Goal: Task Accomplishment & Management: Complete application form

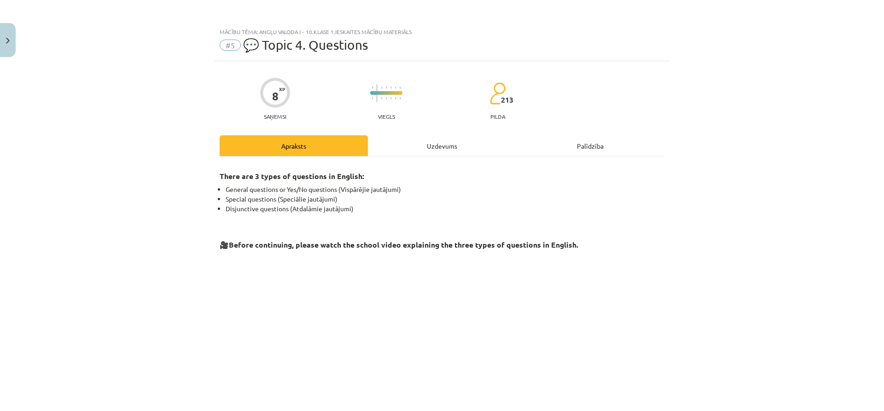
click at [400, 145] on div "Uzdevums" at bounding box center [442, 145] width 148 height 21
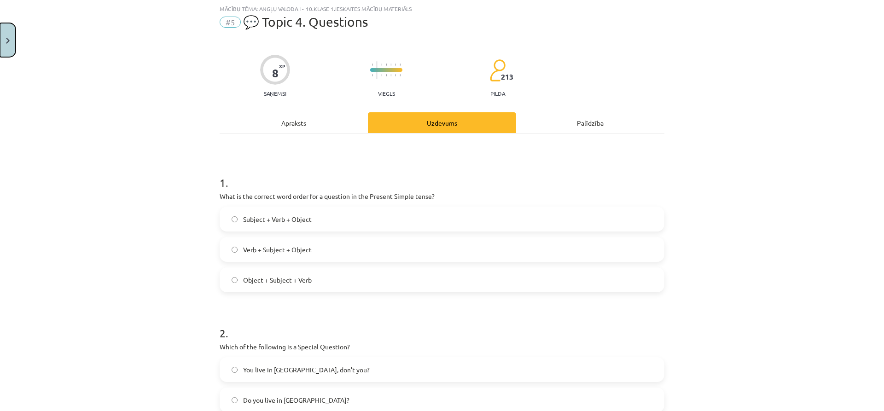
click at [8, 31] on button "Close" at bounding box center [8, 40] width 16 height 34
click at [49, 63] on div "Mācību tēma: Angļu valoda i - 10.klase 1.ieskaites mācību materiāls #5 💬 Topic …" at bounding box center [442, 205] width 884 height 411
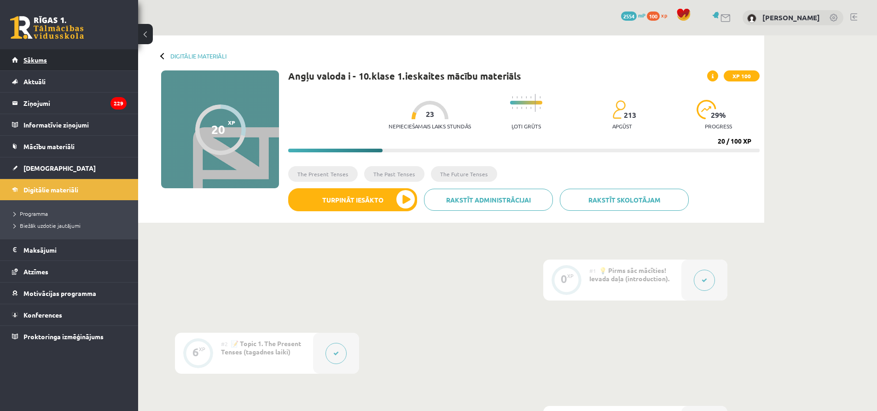
click at [34, 61] on span "Sākums" at bounding box center [34, 60] width 23 height 8
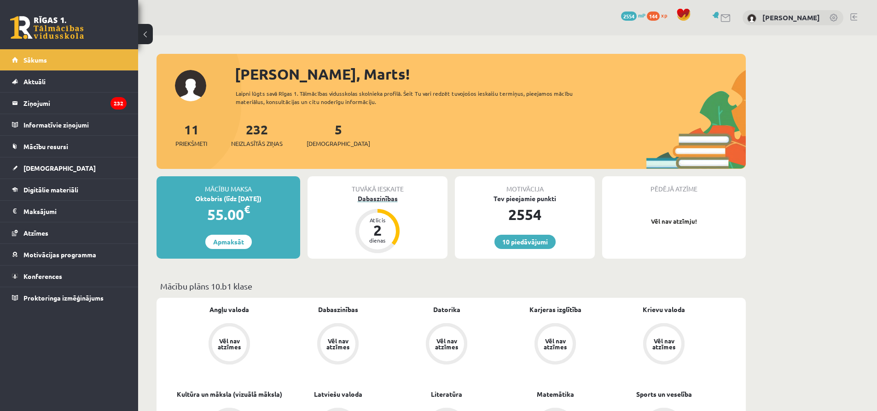
click at [385, 200] on div "Dabaszinības" at bounding box center [378, 199] width 140 height 10
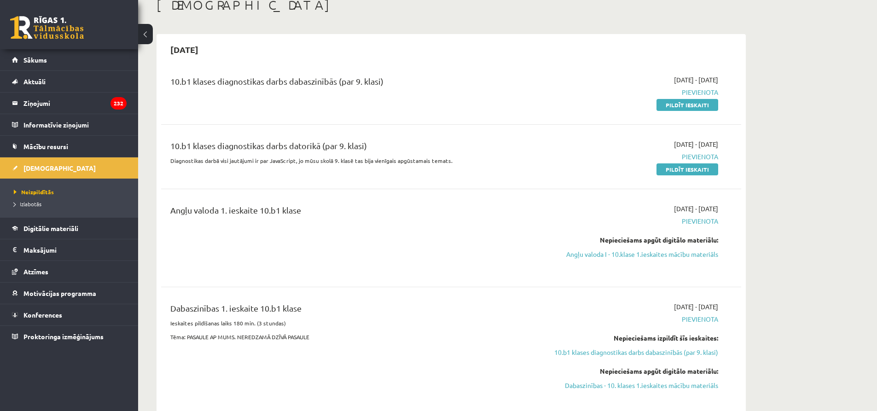
scroll to position [46, 0]
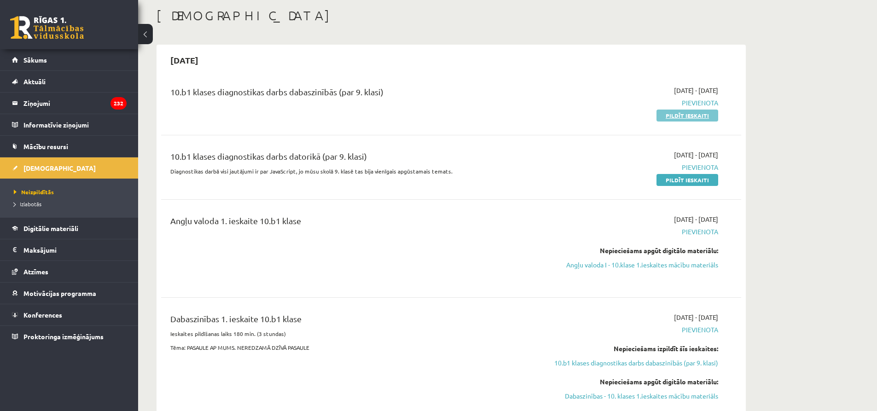
click at [682, 116] on link "Pildīt ieskaiti" at bounding box center [687, 116] width 62 height 12
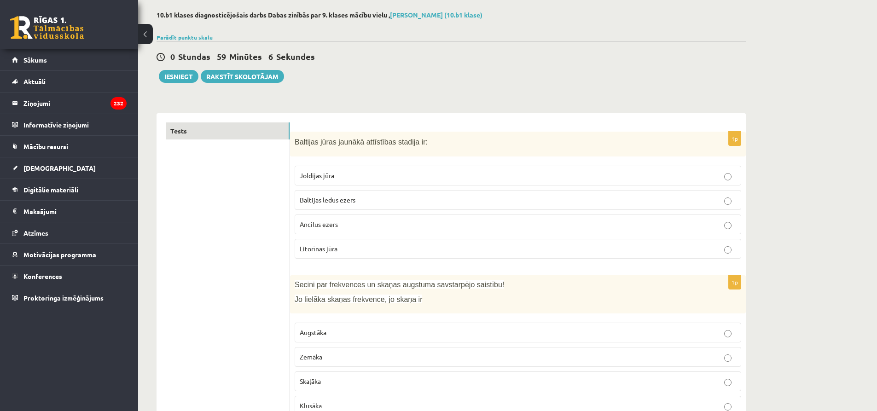
scroll to position [46, 0]
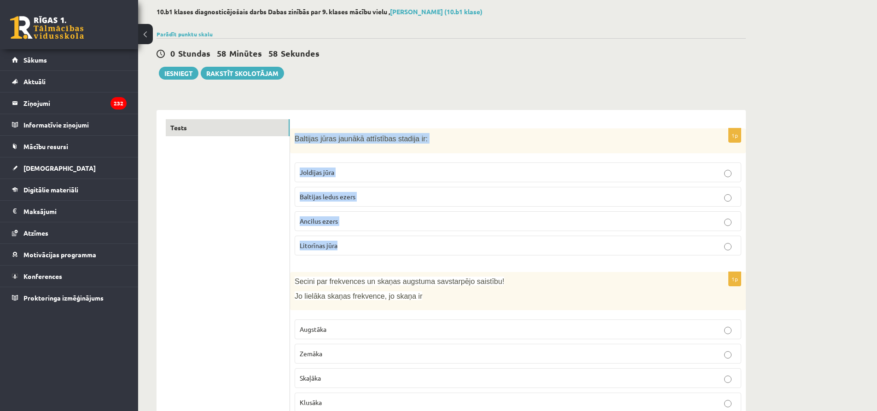
drag, startPoint x: 291, startPoint y: 140, endPoint x: 430, endPoint y: 242, distance: 172.3
click at [430, 242] on div "1p Baltijas jūras jaunākā attīstības stadija ir: Joldijas jūra Baltijas ledus e…" at bounding box center [518, 195] width 456 height 135
copy div "Baltijas jūras jaunākā attīstības stadija ir: Joldijas jūra Baltijas ledus ezer…"
click at [336, 250] on span "Litorīnas jūra" at bounding box center [319, 245] width 38 height 8
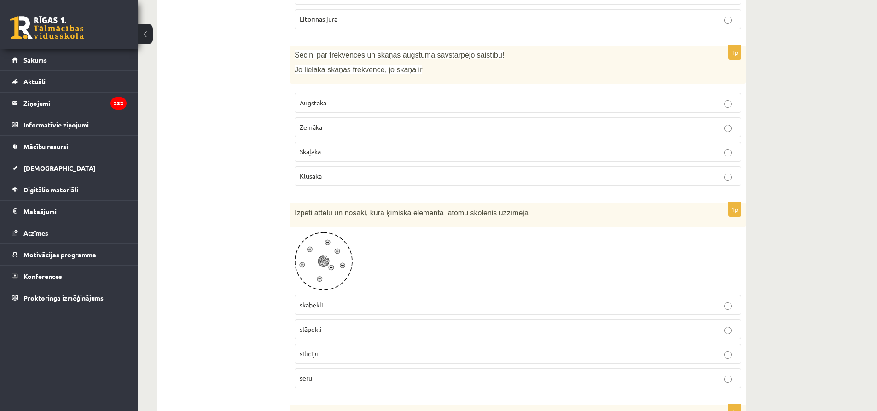
scroll to position [276, 0]
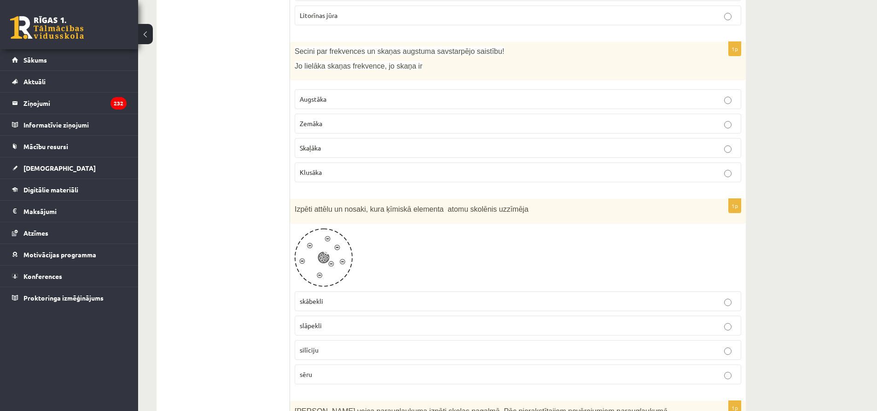
click at [356, 104] on label "Augstāka" at bounding box center [518, 99] width 447 height 20
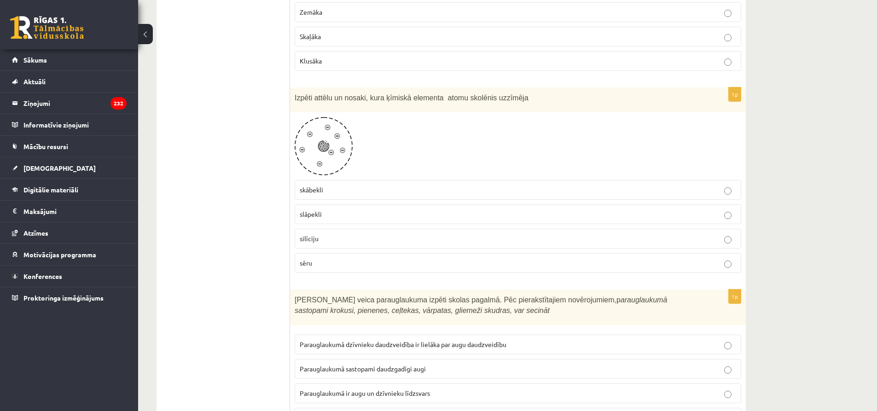
scroll to position [414, 0]
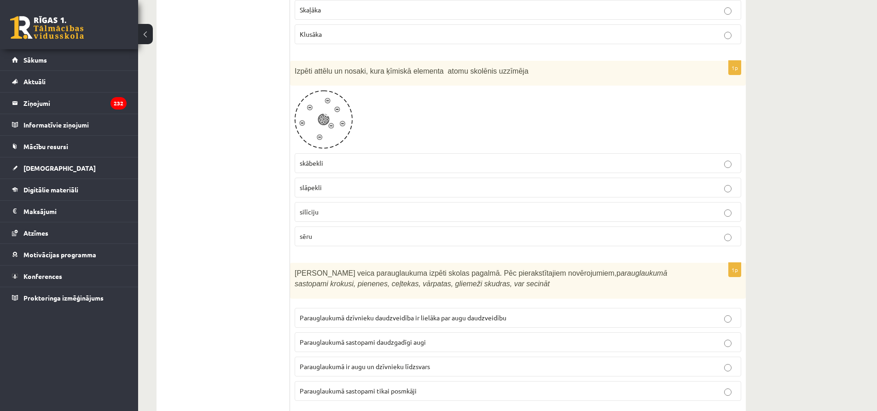
click at [349, 169] on label "skābekli" at bounding box center [518, 163] width 447 height 20
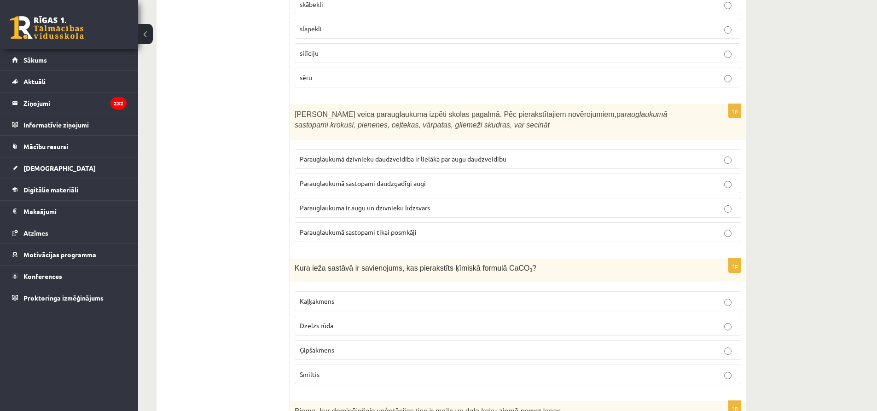
scroll to position [552, 0]
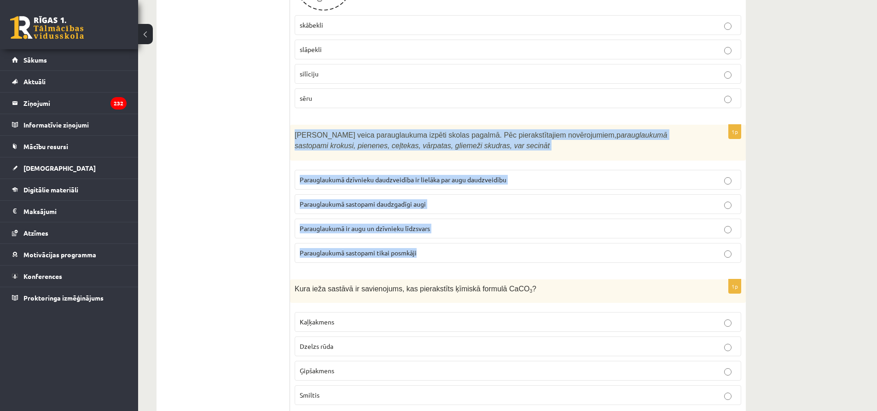
drag, startPoint x: 292, startPoint y: 129, endPoint x: 451, endPoint y: 245, distance: 196.9
click at [451, 245] on div "1p Skolēni veica parauglaukuma izpēti skolas pagalmā. Pēc pierakstītajiem novēr…" at bounding box center [518, 197] width 456 height 145
copy div "Skolēni veica parauglaukuma izpēti skolas pagalmā. Pēc pierakstītajiem novēroju…"
click at [405, 206] on span "Parauglaukumā sastopami daudzgadīgi augi" at bounding box center [363, 204] width 126 height 8
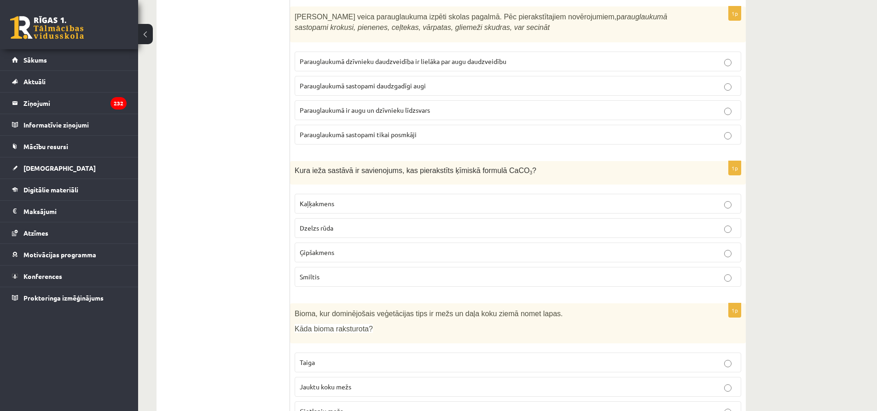
scroll to position [783, 0]
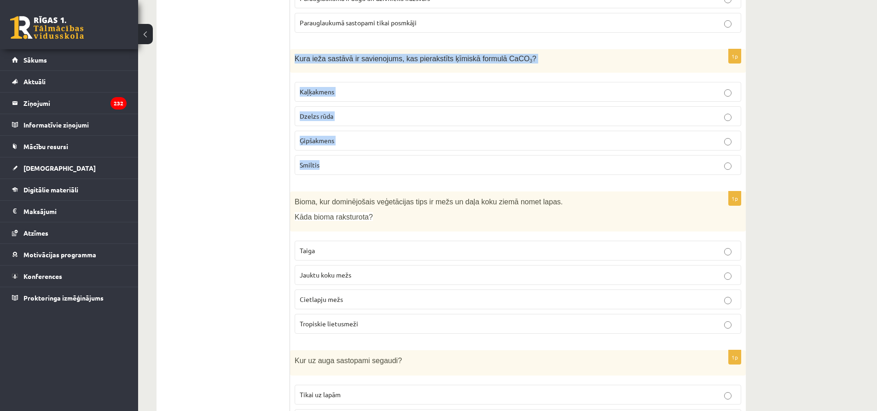
drag, startPoint x: 293, startPoint y: 61, endPoint x: 397, endPoint y: 154, distance: 139.2
click at [397, 154] on div "1p Kura ieža sastāvā ir savienojums, kas pierakstīts ķīmiskā formulā CaCO 3 ? K…" at bounding box center [518, 115] width 456 height 133
copy div "Kura ieža sastāvā ir savienojums, kas pierakstīts ķīmiskā formulā CaCO 3 ? Kaļķ…"
click at [320, 97] on p "Kaļķakmens" at bounding box center [518, 92] width 436 height 10
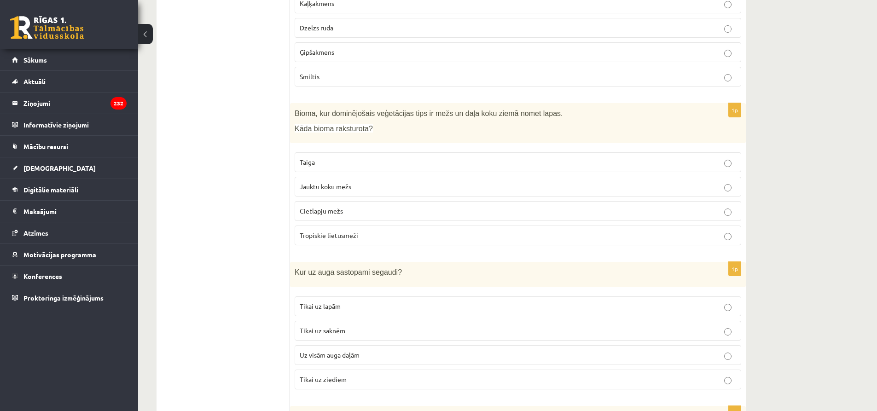
scroll to position [875, 0]
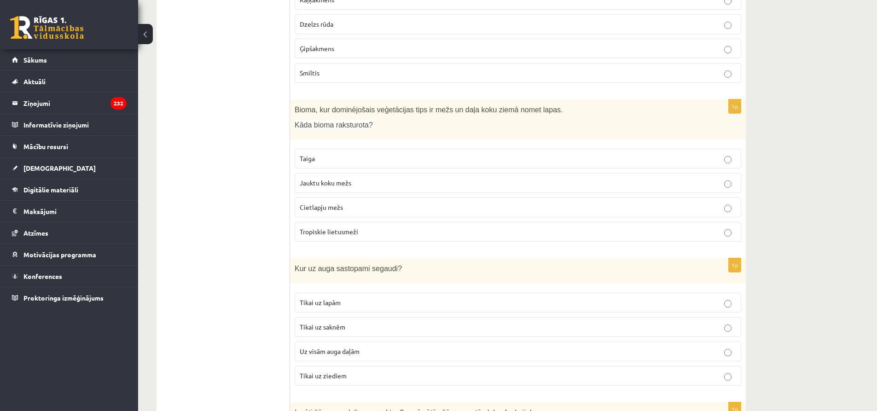
drag, startPoint x: 289, startPoint y: 108, endPoint x: 255, endPoint y: 185, distance: 83.9
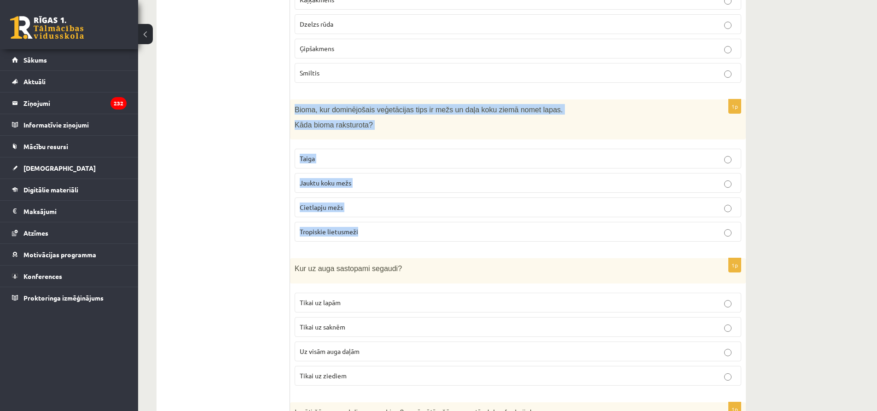
drag, startPoint x: 293, startPoint y: 110, endPoint x: 401, endPoint y: 239, distance: 168.3
click at [401, 239] on div "1p Bioma, kur dominējošais veģetācijas tips ir mežs un daļa koku ziemā nomet la…" at bounding box center [518, 174] width 456 height 150
copy div "Bioma, kur dominējošais veģetācijas tips ir mežs un daļa koku ziemā nomet lapas…"
click at [320, 179] on p "Jauktu koku mežs" at bounding box center [518, 183] width 436 height 10
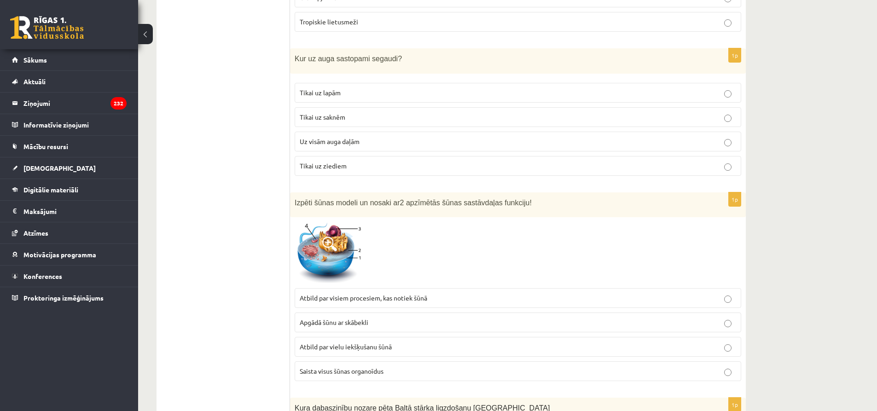
scroll to position [1105, 0]
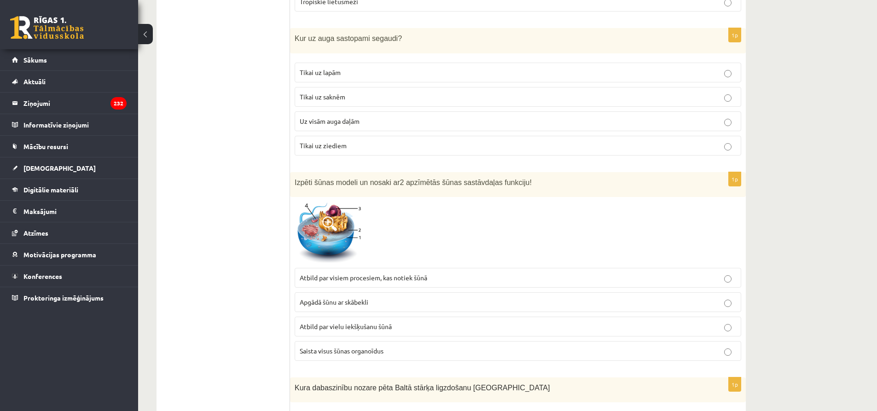
click at [357, 127] on label "Uz visām auga daļām" at bounding box center [518, 121] width 447 height 20
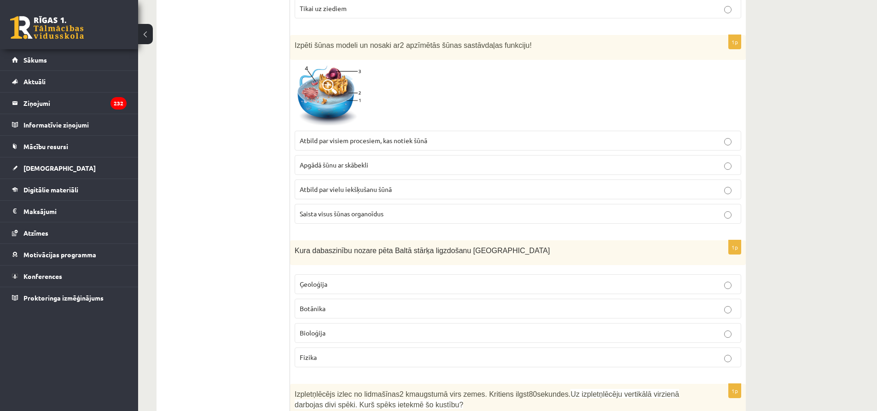
scroll to position [1243, 0]
click at [332, 75] on img at bounding box center [329, 95] width 69 height 62
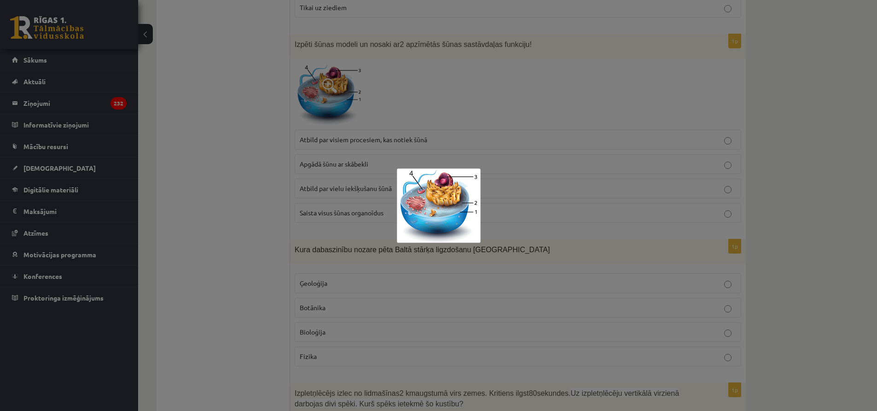
click at [445, 184] on img at bounding box center [439, 205] width 84 height 75
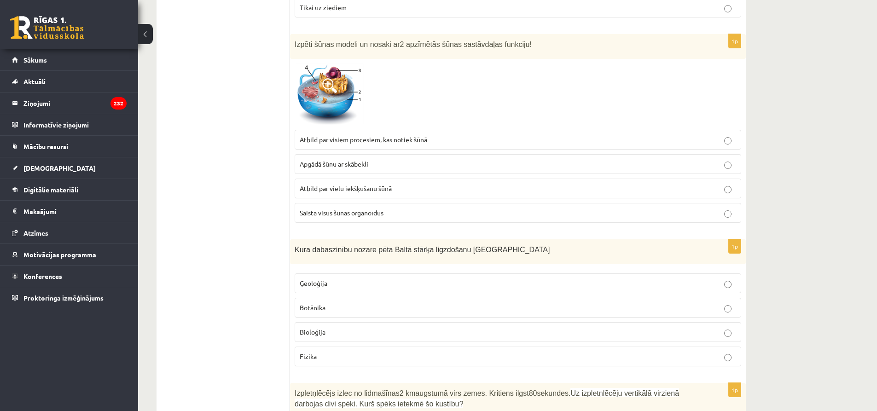
click at [343, 106] on img at bounding box center [329, 95] width 69 height 62
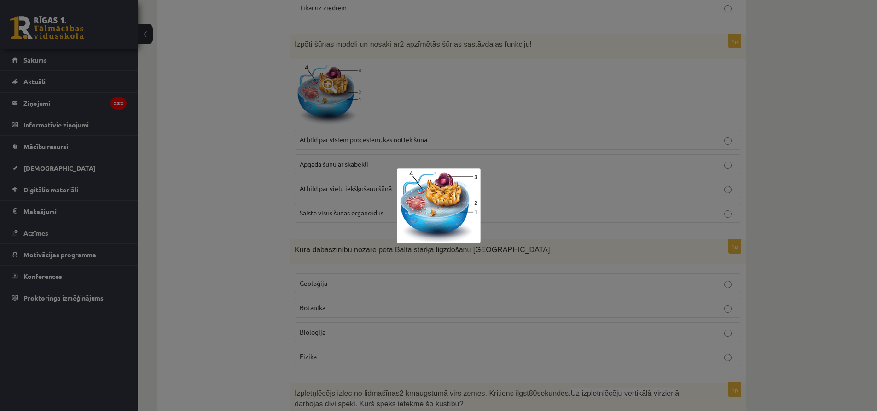
click at [231, 245] on div at bounding box center [438, 205] width 877 height 411
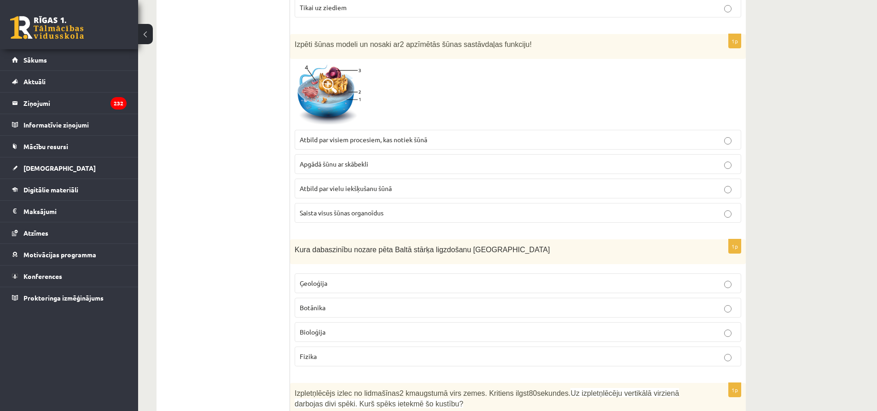
click at [320, 93] on img at bounding box center [329, 95] width 69 height 62
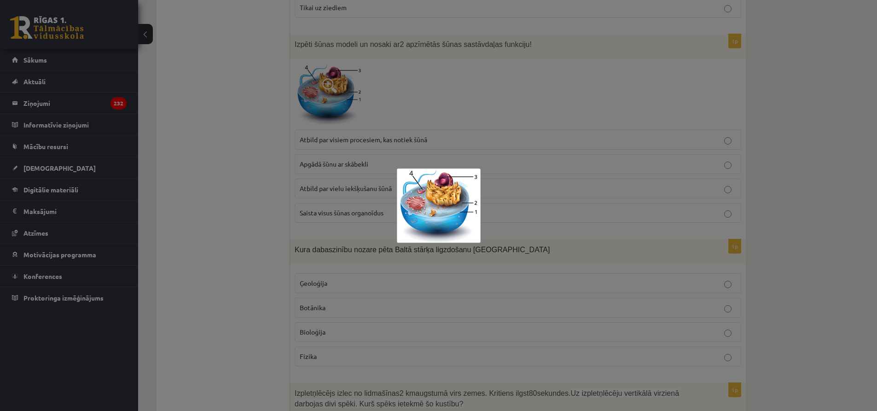
click at [482, 102] on div at bounding box center [438, 205] width 877 height 411
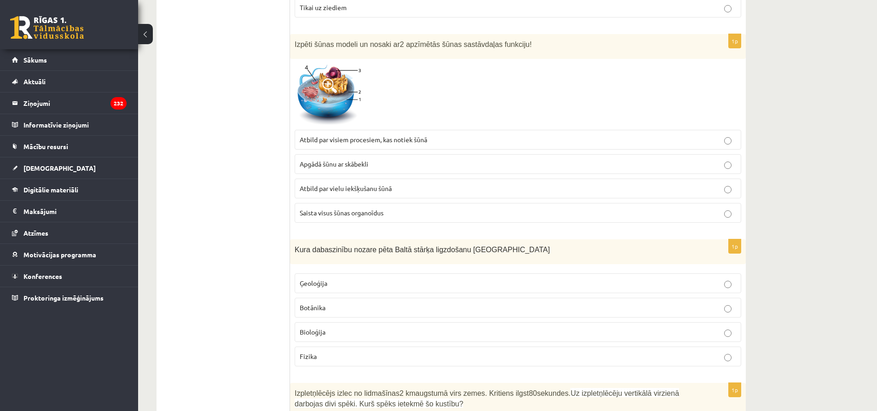
click at [367, 218] on p "Saista visus šūnas organoīdus" at bounding box center [518, 213] width 436 height 10
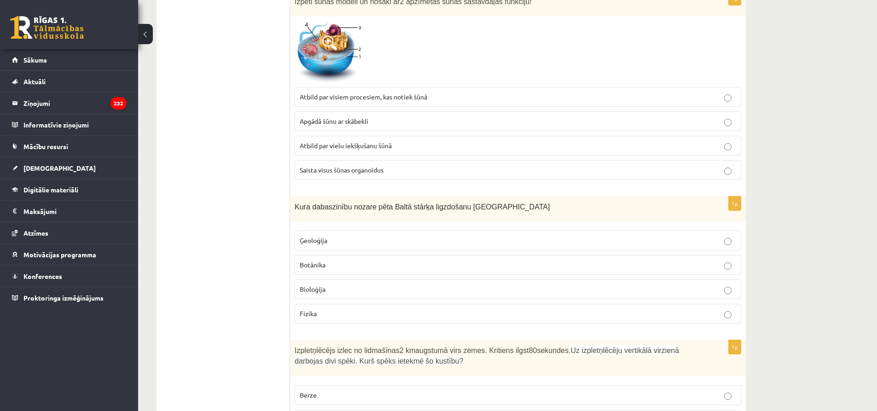
scroll to position [1289, 0]
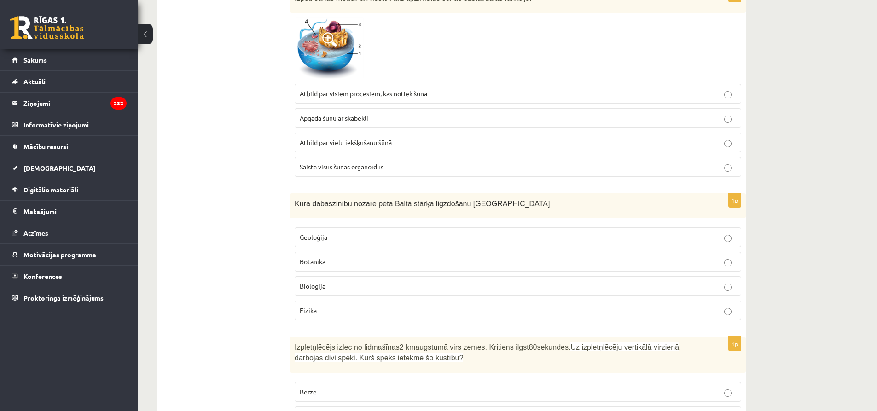
click at [339, 284] on p "Bioloģija" at bounding box center [518, 286] width 436 height 10
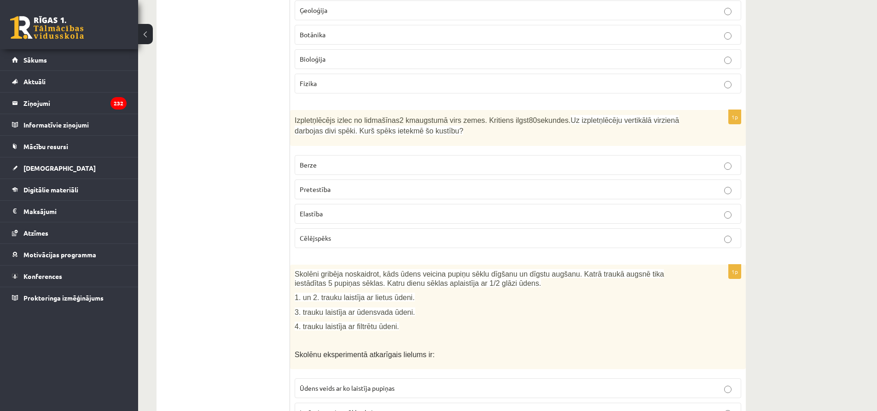
scroll to position [1519, 0]
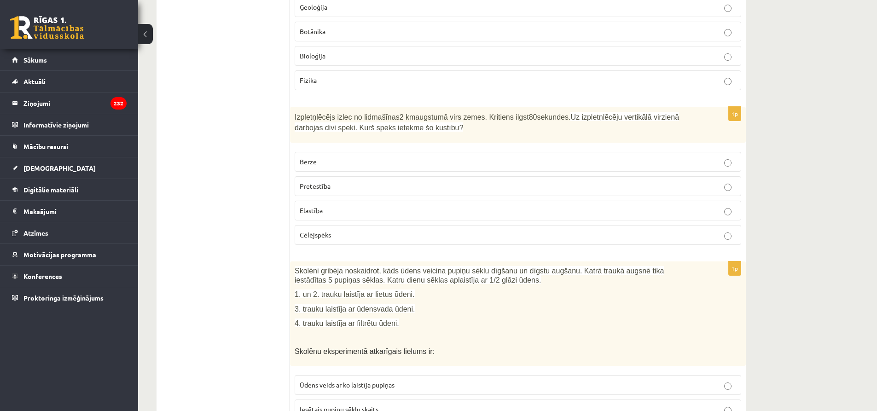
click at [348, 158] on p "Berze" at bounding box center [518, 162] width 436 height 10
click at [324, 156] on label "Berze" at bounding box center [518, 162] width 447 height 20
click at [337, 192] on label "Pretestība" at bounding box center [518, 186] width 447 height 20
click at [376, 168] on label "Berze" at bounding box center [518, 162] width 447 height 20
click at [368, 158] on p "Berze" at bounding box center [518, 162] width 436 height 10
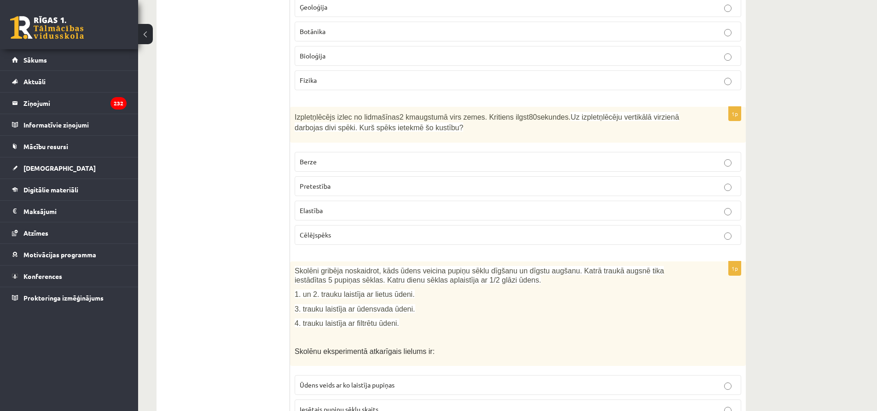
click at [374, 186] on p "Pretestība" at bounding box center [518, 186] width 436 height 10
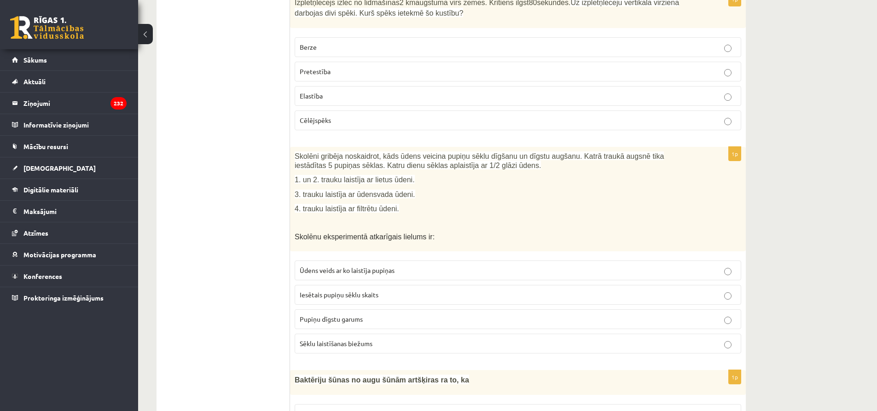
scroll to position [1657, 0]
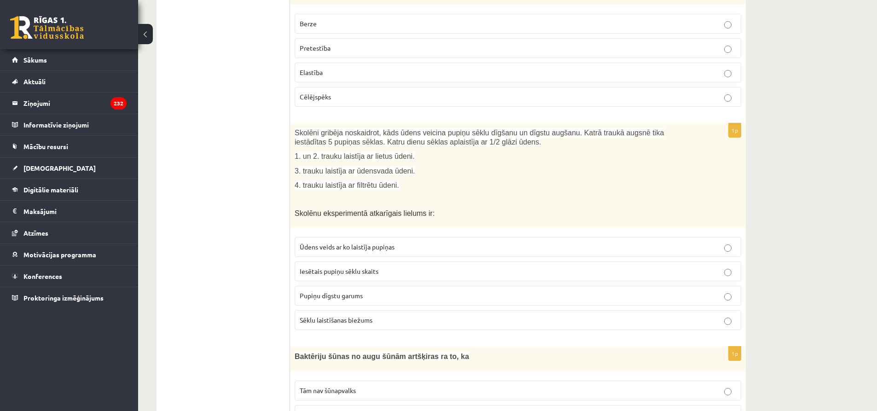
drag, startPoint x: 288, startPoint y: 128, endPoint x: 354, endPoint y: 230, distance: 121.0
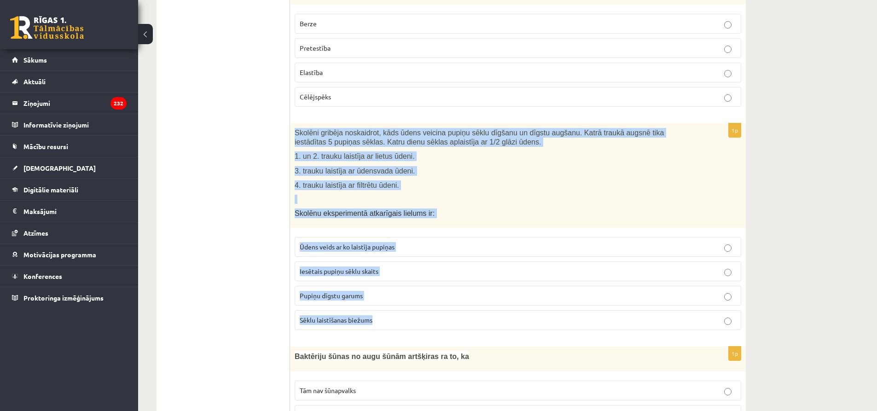
drag, startPoint x: 295, startPoint y: 132, endPoint x: 451, endPoint y: 310, distance: 236.8
click at [451, 310] on div "1p Skolēni gribēja noskaidrot, kāds ūdens veicina pupiņu sēklu dīgšanu un dīgst…" at bounding box center [518, 230] width 456 height 214
copy div "Skolēni gribēja noskaidrot, kāds ūdens veicina pupiņu sēklu dīgšanu un dīgstu a…"
click at [345, 303] on label "Pupiņu dīgstu garums" at bounding box center [518, 296] width 447 height 20
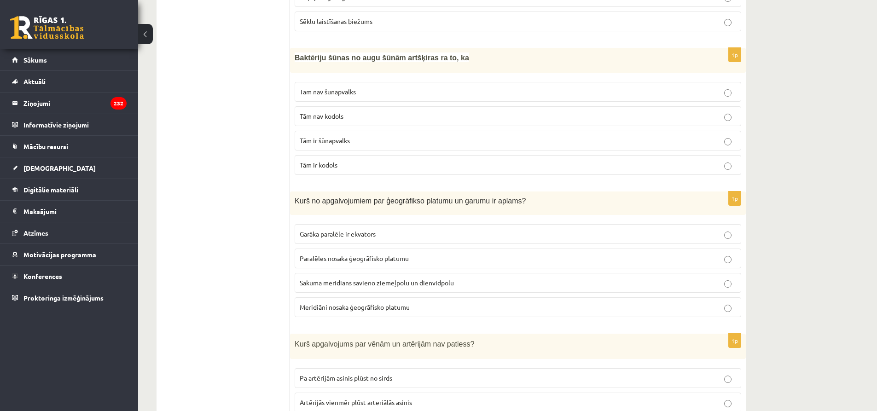
scroll to position [1979, 0]
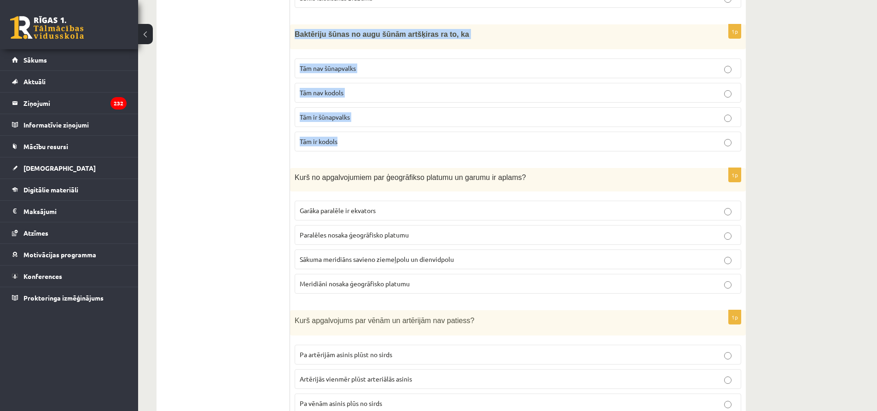
drag, startPoint x: 292, startPoint y: 29, endPoint x: 378, endPoint y: 139, distance: 140.3
click at [378, 139] on div "1p Baktēriju šūnas no augu šūnām artšķiras ra to, ka Tām nav šūnapvalks Tām nav…" at bounding box center [518, 91] width 456 height 134
copy div "Baktēriju šūnas no augu šūnām artšķiras ra to, ka Tām nav šūnapvalks Tām nav ko…"
click at [329, 95] on span "Tām nav kodols" at bounding box center [322, 92] width 44 height 8
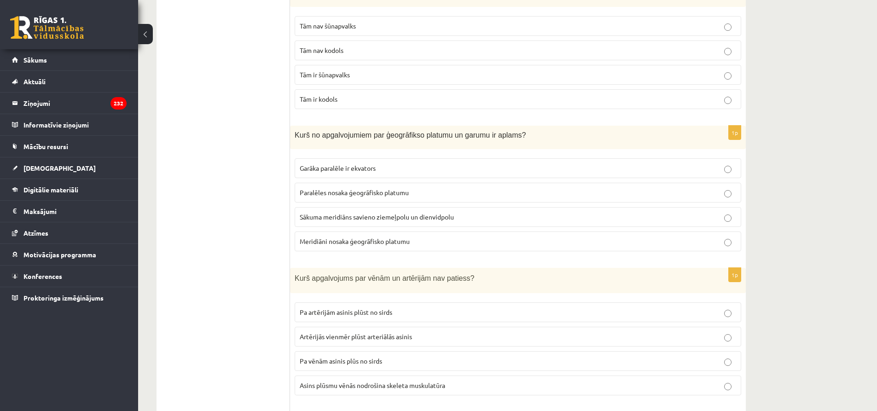
scroll to position [2026, 0]
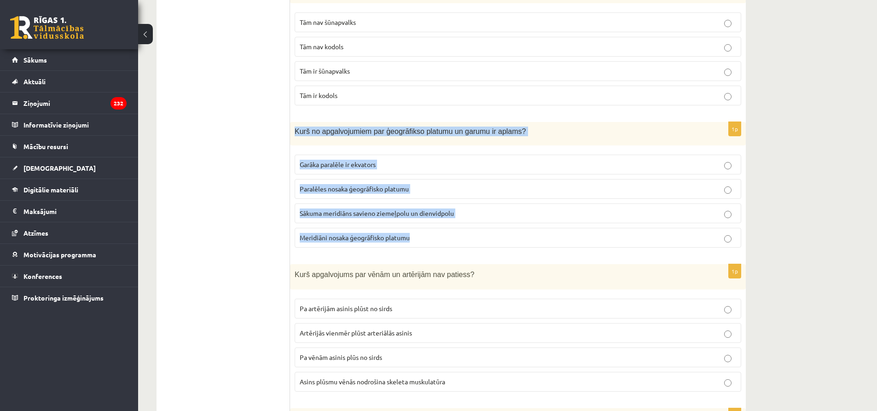
drag, startPoint x: 299, startPoint y: 134, endPoint x: 470, endPoint y: 243, distance: 203.3
click at [470, 243] on div "1p Kurš no apgalvojumiem par ģeogrāfikso platumu un garumu ir aplams? Garāka pa…" at bounding box center [518, 188] width 456 height 133
copy div "Kurš no apgalvojumiem par ģeogrāfikso platumu un garumu ir aplams? Garāka paral…"
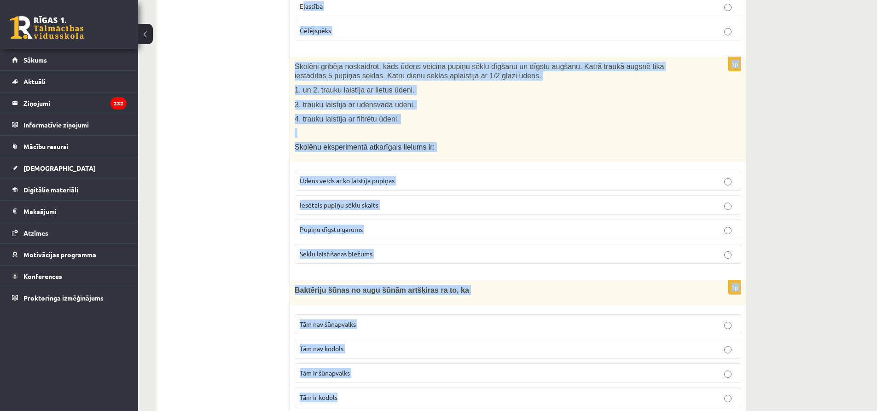
drag, startPoint x: 380, startPoint y: 58, endPoint x: 295, endPoint y: -37, distance: 127.8
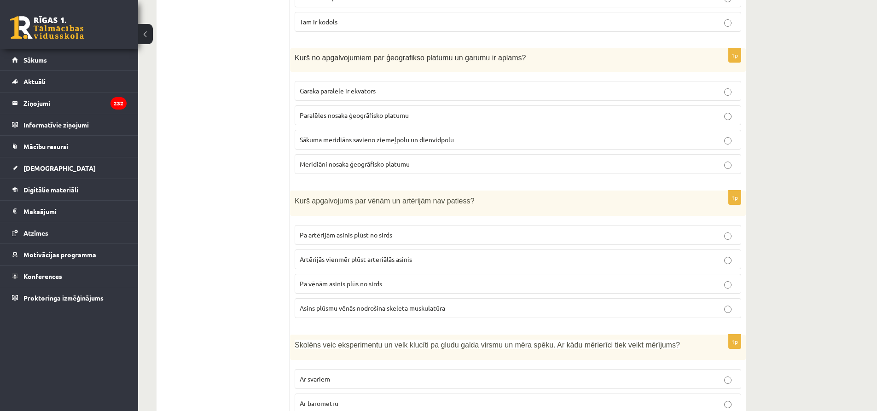
scroll to position [2104, 0]
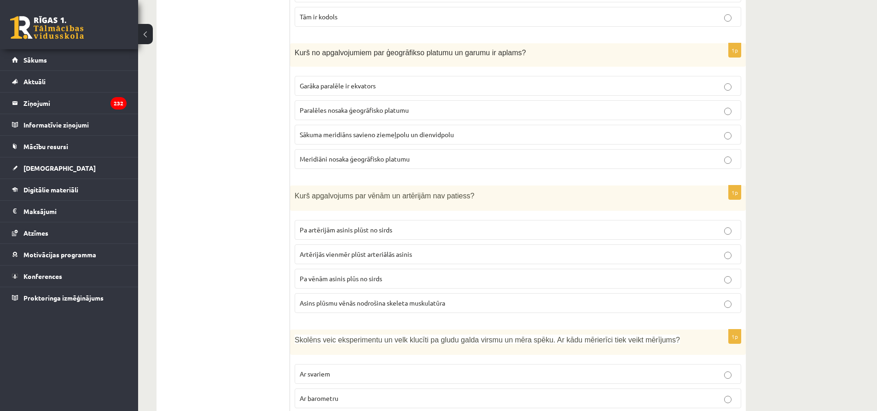
click at [373, 167] on label "Meridiāni nosaka ģeogrāfisko platumu" at bounding box center [518, 159] width 447 height 20
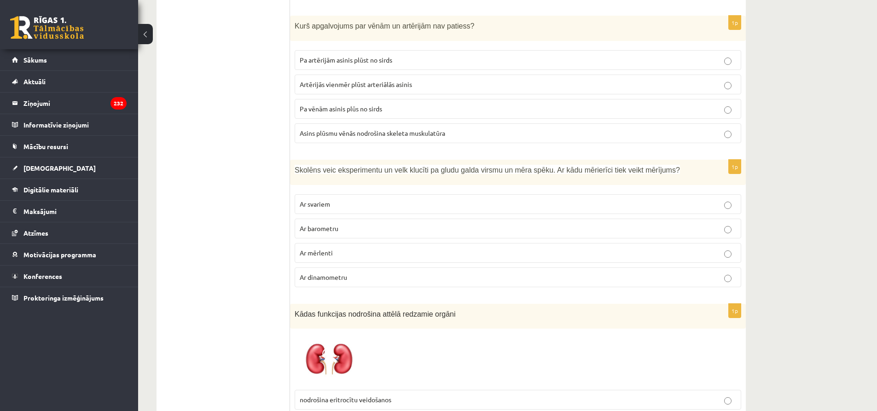
scroll to position [2242, 0]
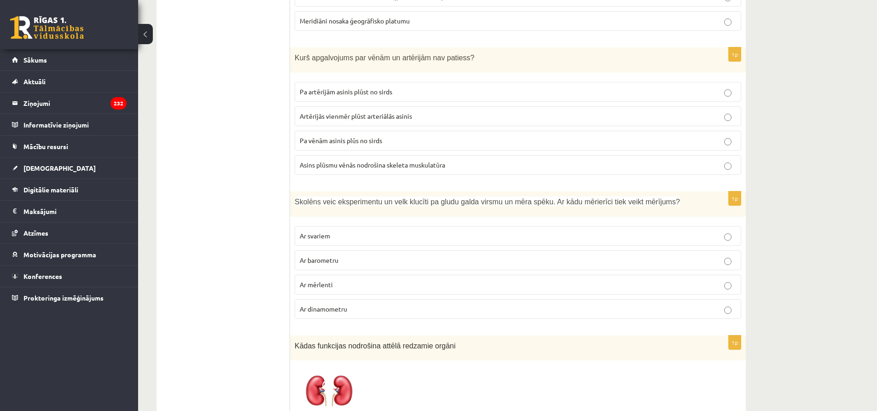
drag, startPoint x: 289, startPoint y: 53, endPoint x: 339, endPoint y: 117, distance: 81.0
click at [464, 153] on div "***** Tests 1p Baltijas jūras jaunākā attīstības stadija ir: Joldijas jūra Balt…" at bounding box center [451, 170] width 589 height 4512
click at [265, 106] on ul "Tests" at bounding box center [228, 169] width 124 height 4493
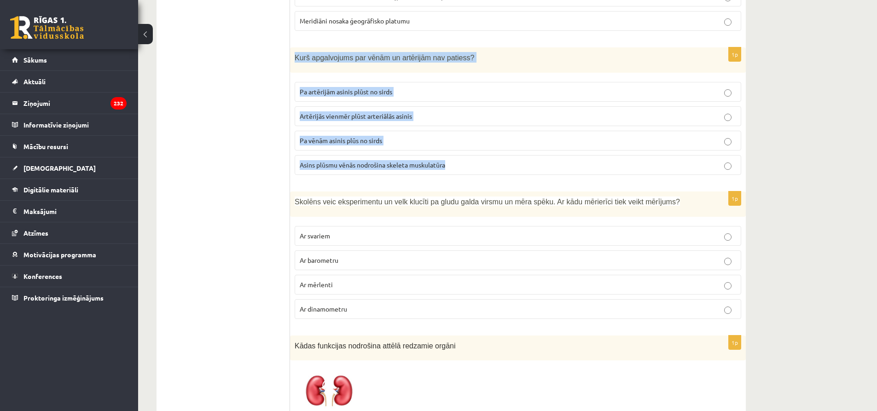
drag, startPoint x: 296, startPoint y: 59, endPoint x: 465, endPoint y: 160, distance: 197.1
click at [465, 160] on div "1p Kurš apgalvojums par vēnām un artērijām nav patiess? Pa artērijām asinis plū…" at bounding box center [518, 114] width 456 height 135
copy div "Kurš apgalvojums par vēnām un artērijām nav patiess? Pa artērijām asinis plūst …"
click at [378, 143] on span "Pa vēnām asinis plūs no sirds" at bounding box center [341, 140] width 82 height 8
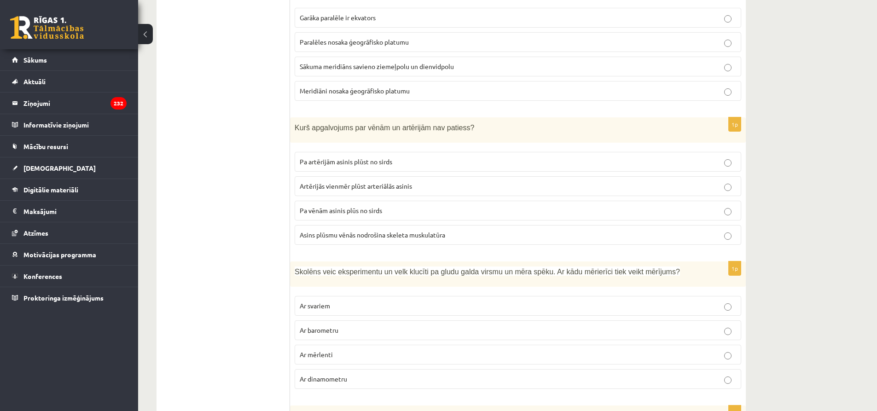
scroll to position [2321, 0]
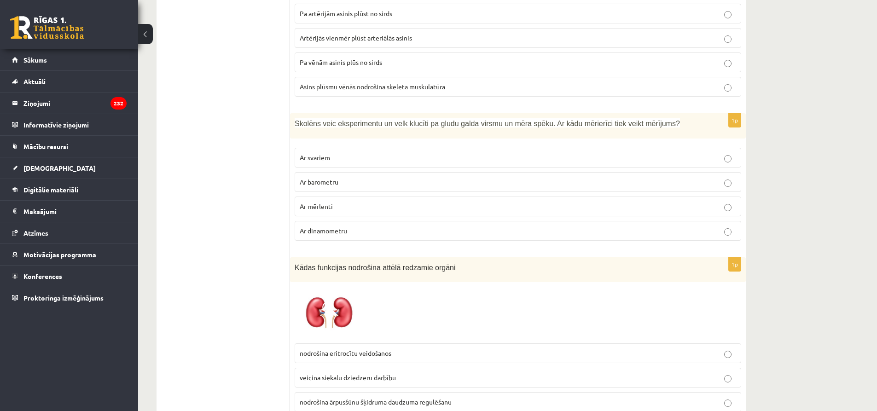
click at [349, 233] on p "Ar dinamometru" at bounding box center [518, 231] width 436 height 10
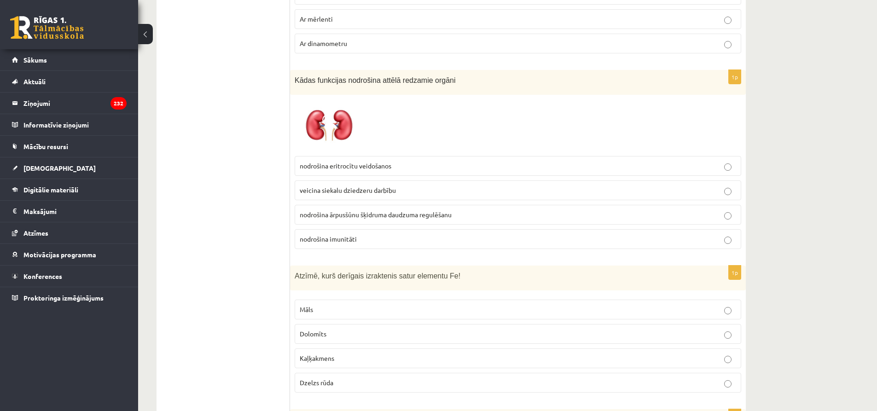
scroll to position [2505, 0]
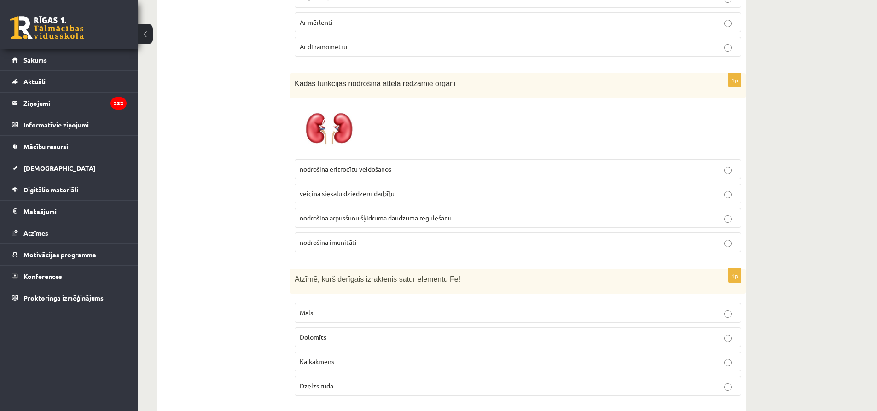
click at [331, 127] on span at bounding box center [329, 124] width 15 height 15
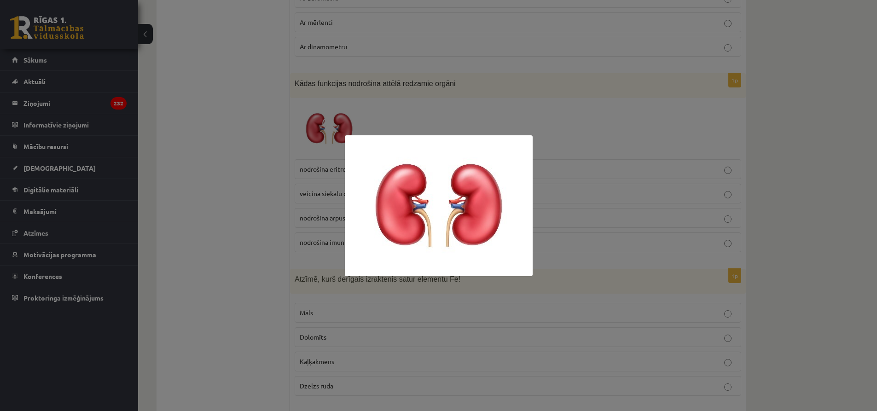
click at [279, 147] on div at bounding box center [438, 205] width 877 height 411
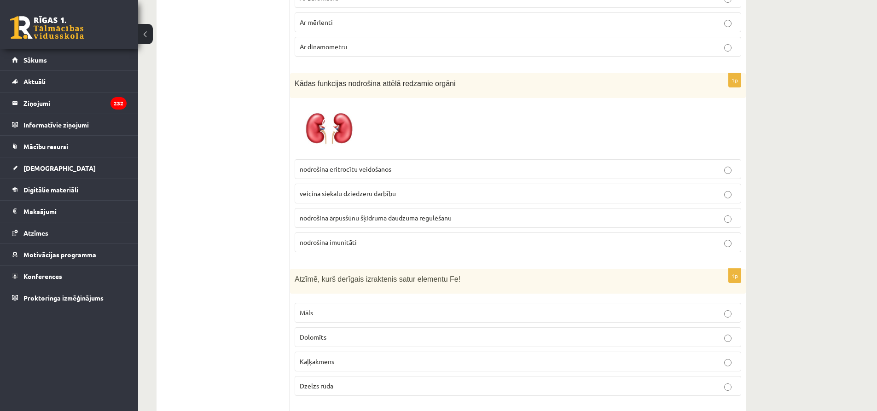
click at [374, 221] on span "nodrošina ārpusšūnu šķidruma daudzuma regulēšanu" at bounding box center [376, 218] width 152 height 8
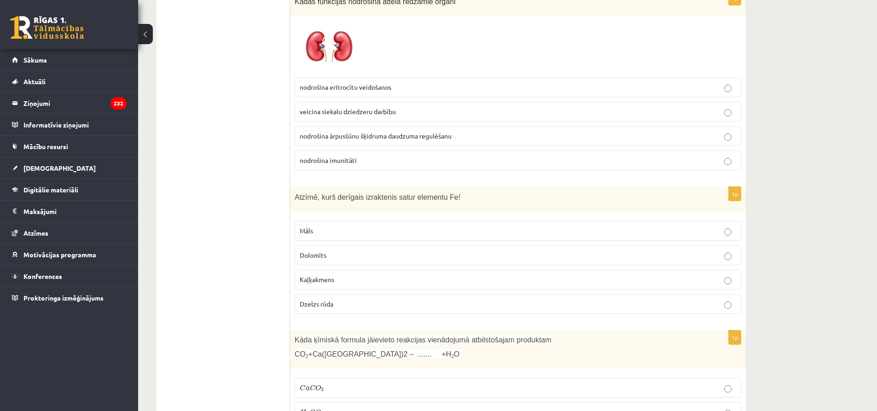
scroll to position [2689, 0]
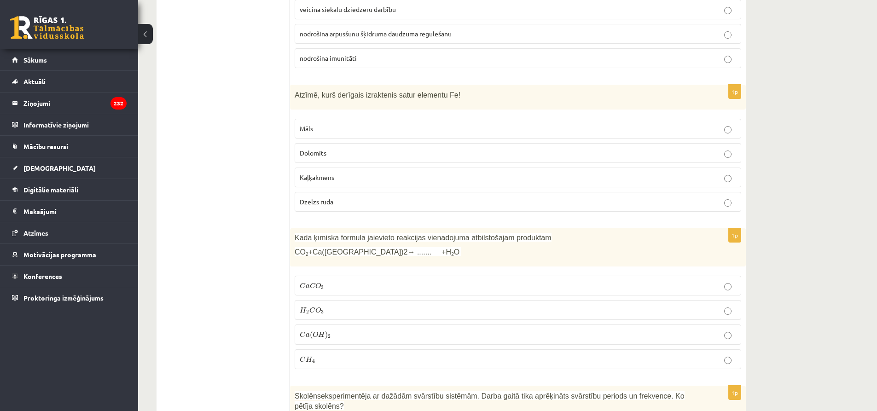
click at [333, 201] on span "Dzelzs rūda" at bounding box center [317, 201] width 34 height 8
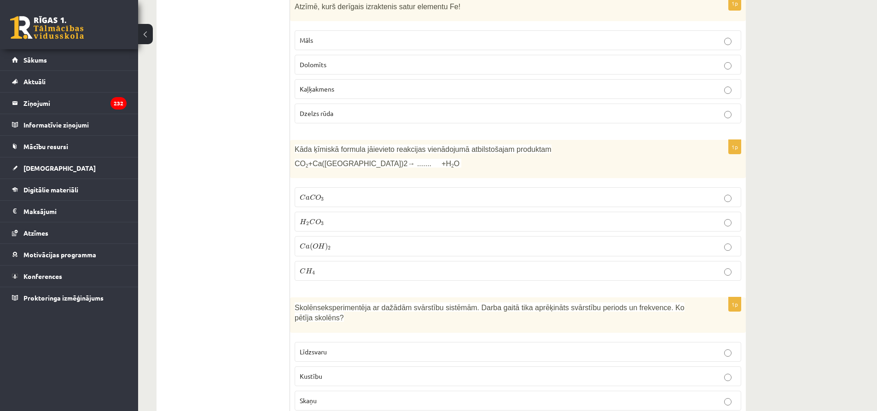
scroll to position [2781, 0]
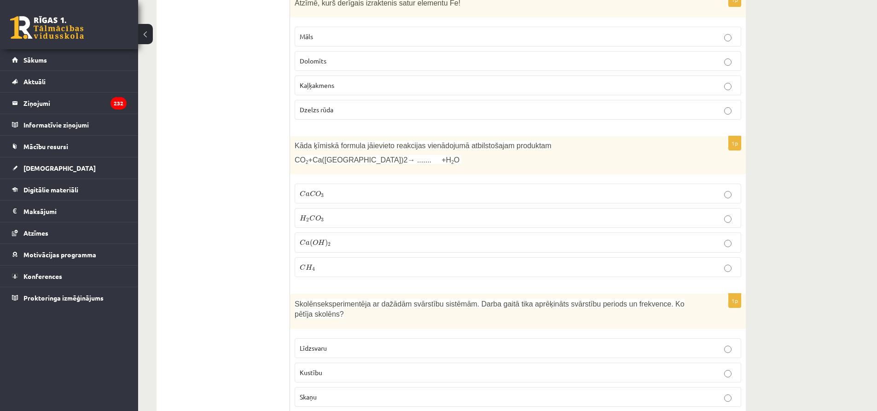
drag, startPoint x: 289, startPoint y: 148, endPoint x: 300, endPoint y: 161, distance: 17.3
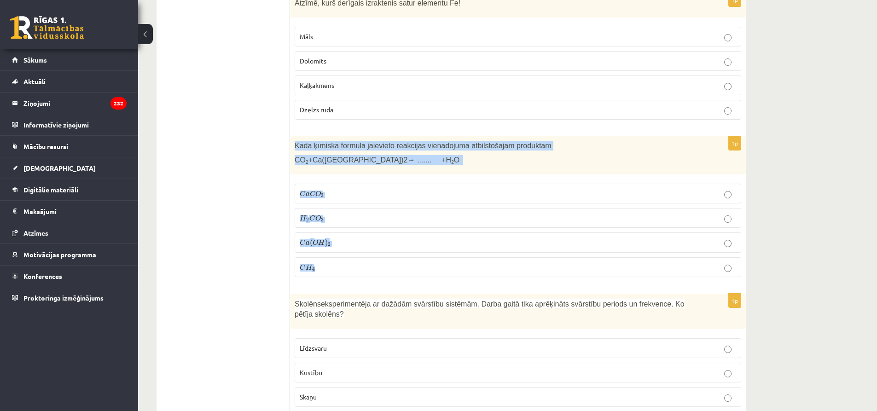
drag, startPoint x: 294, startPoint y: 145, endPoint x: 401, endPoint y: 258, distance: 155.6
click at [401, 258] on div "1p Kāda ķīmiskā formula jāievieto reakcijas vienādojumā atbilstošajam produktam…" at bounding box center [518, 210] width 456 height 148
click at [323, 196] on span "3" at bounding box center [322, 196] width 3 height 4
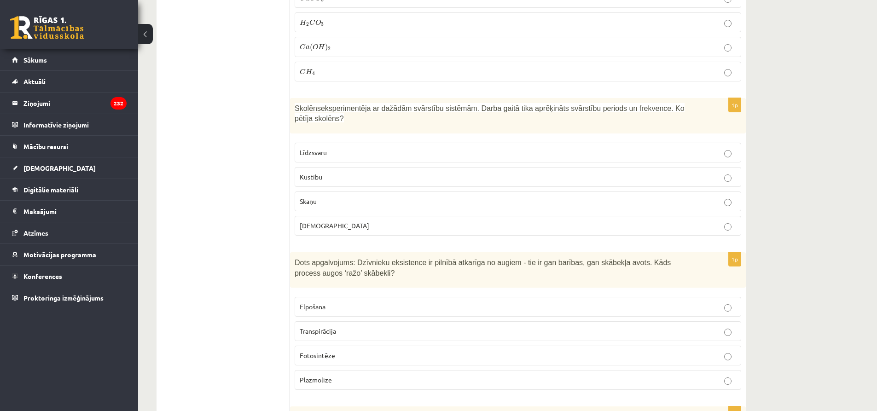
scroll to position [3011, 0]
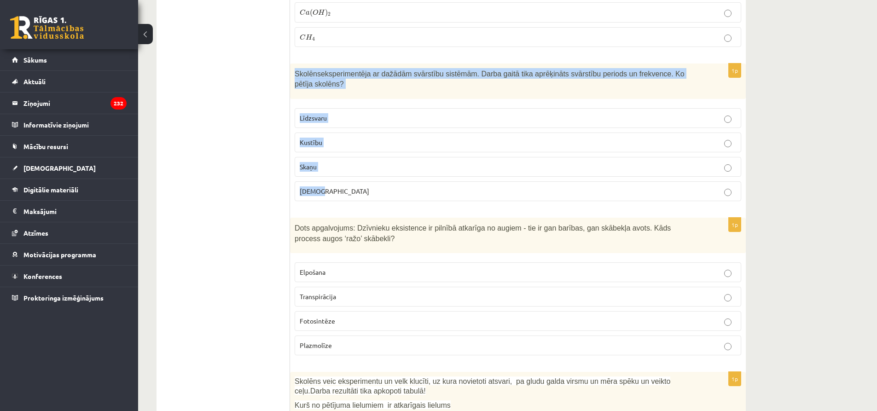
drag, startPoint x: 291, startPoint y: 71, endPoint x: 393, endPoint y: 171, distance: 142.6
click at [393, 171] on div "1p Skolēns eksperimentēja ar dažādām svārstību sistēmām. Darba gaitā tika aprēķ…" at bounding box center [518, 136] width 456 height 145
click at [326, 138] on p "Kustību" at bounding box center [518, 143] width 436 height 10
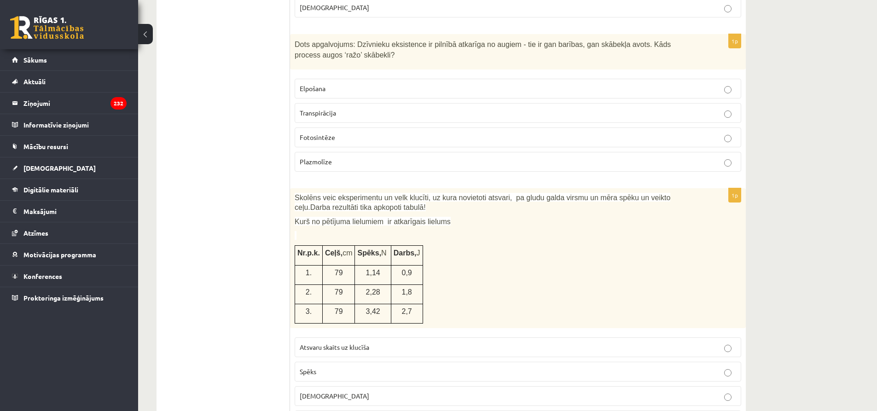
scroll to position [3195, 0]
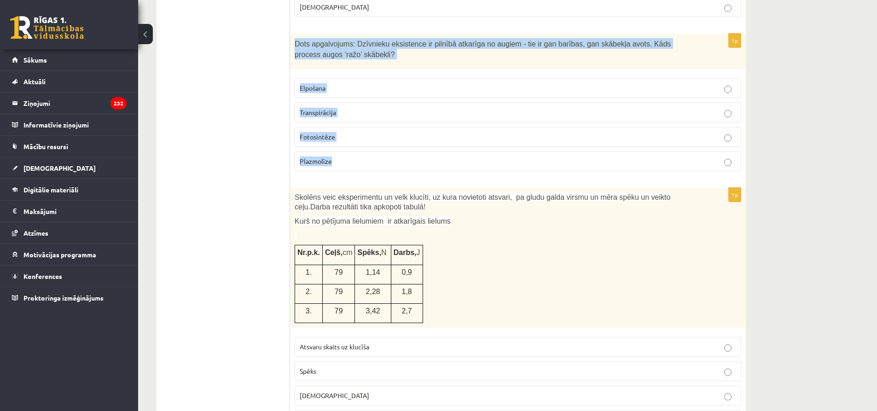
drag, startPoint x: 292, startPoint y: 29, endPoint x: 370, endPoint y: 142, distance: 137.8
click at [370, 142] on div "1p Dots apgalvojums: Dzīvnieku eksistence ir pilnībā atkarīga no augiem - tie i…" at bounding box center [518, 106] width 456 height 145
click at [348, 132] on p "Fotosintēze" at bounding box center [518, 137] width 436 height 10
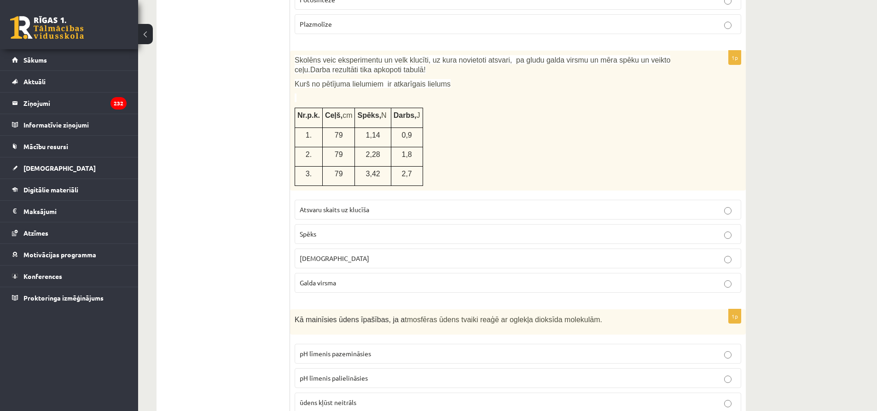
scroll to position [3333, 0]
click at [354, 204] on p "Atsvaru skaits uz klucīša" at bounding box center [518, 209] width 436 height 10
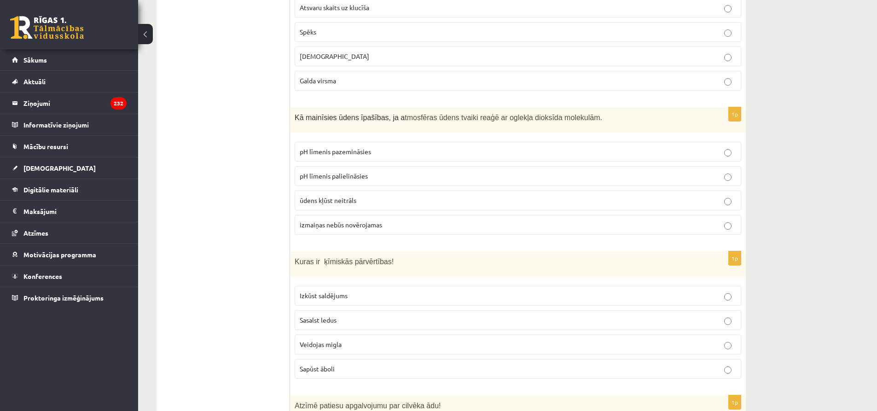
scroll to position [3564, 0]
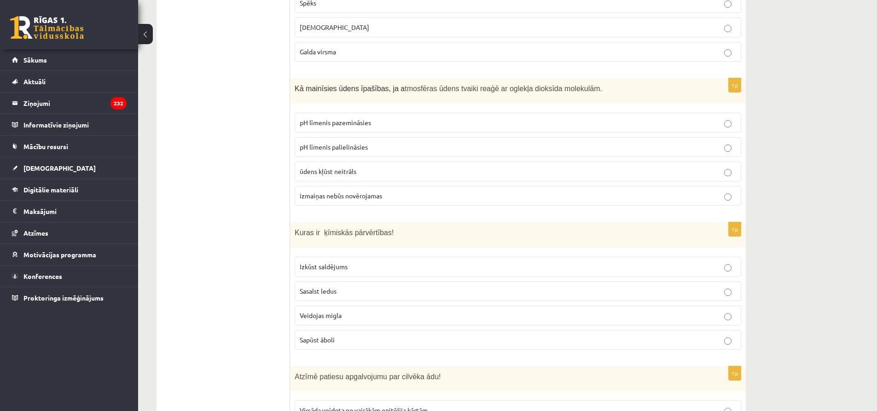
drag, startPoint x: 287, startPoint y: 78, endPoint x: 398, endPoint y: 166, distance: 140.9
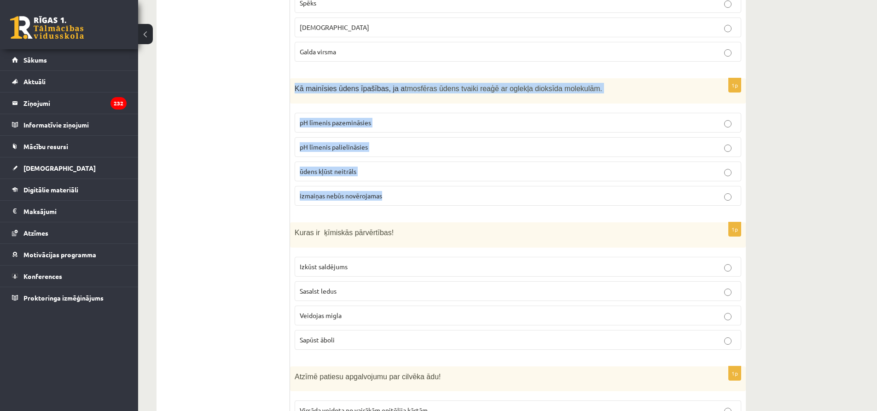
drag, startPoint x: 296, startPoint y: 79, endPoint x: 398, endPoint y: 175, distance: 140.0
click at [398, 175] on div "1p Kā mainīsies ūdens īpašības, ja a tmosfēras ūdens tvaiki reaģē ar oglekļa di…" at bounding box center [518, 145] width 456 height 135
click at [366, 118] on span "pH līmenis pazemināsies" at bounding box center [335, 122] width 71 height 8
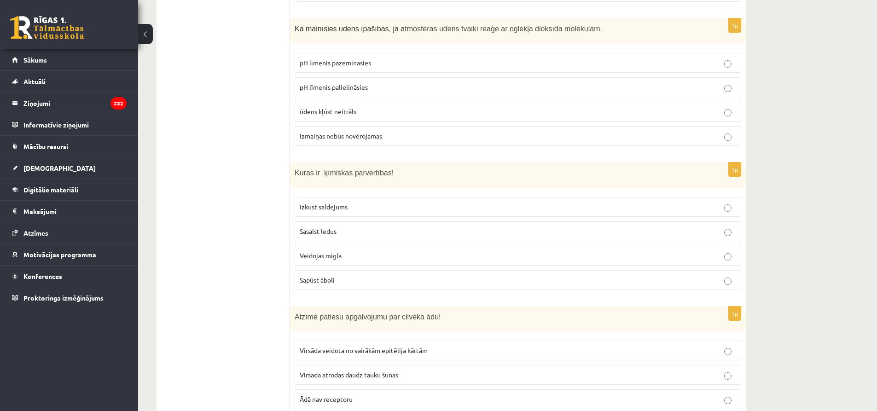
scroll to position [3656, 0]
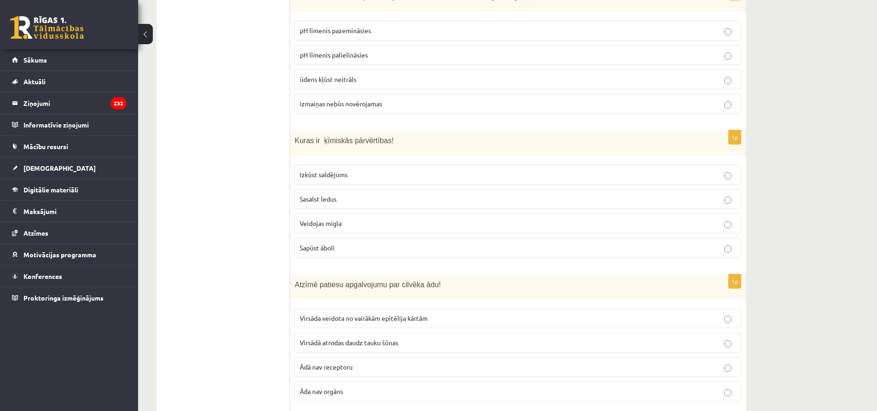
click at [356, 243] on p "Sapūst āboli" at bounding box center [518, 248] width 436 height 10
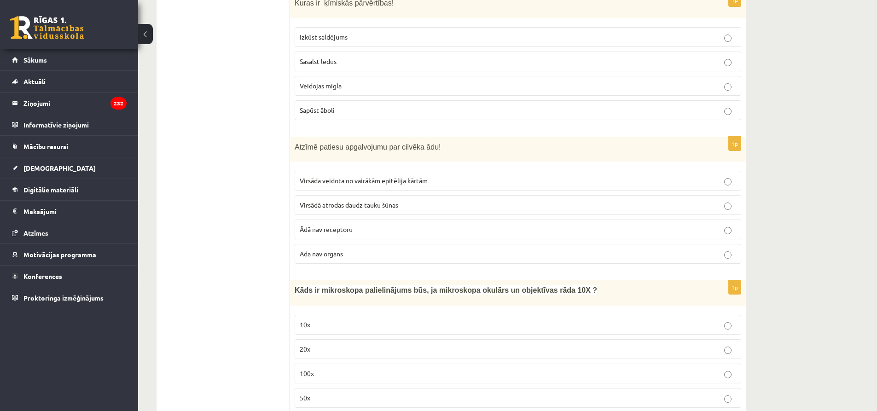
scroll to position [3794, 0]
click at [338, 200] on p "Virsādā atrodas daudz tauku šūnas" at bounding box center [518, 205] width 436 height 10
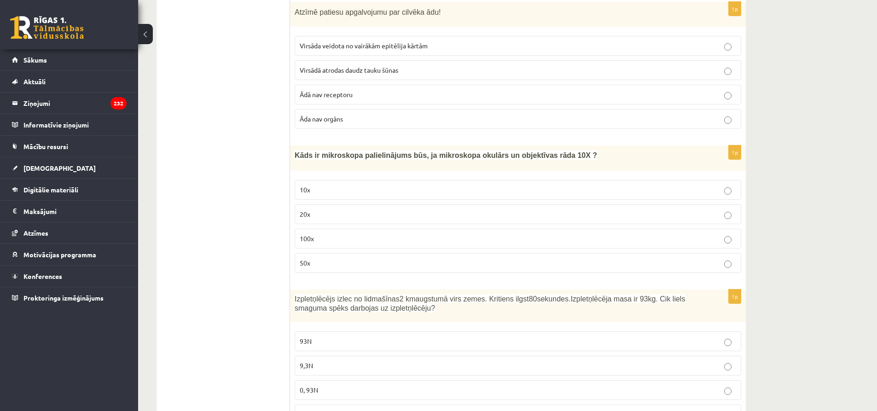
scroll to position [3932, 0]
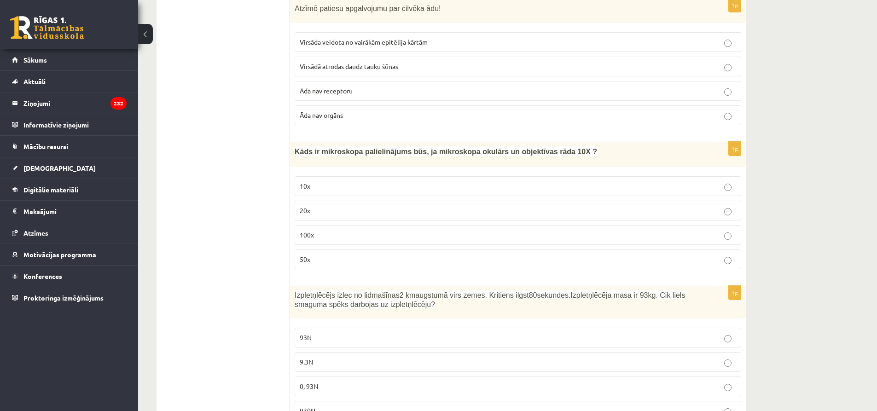
click at [389, 37] on label "Virsāda veidota no vairākām epitēlija kārtām" at bounding box center [518, 42] width 447 height 20
click at [317, 181] on p "10x" at bounding box center [518, 186] width 436 height 10
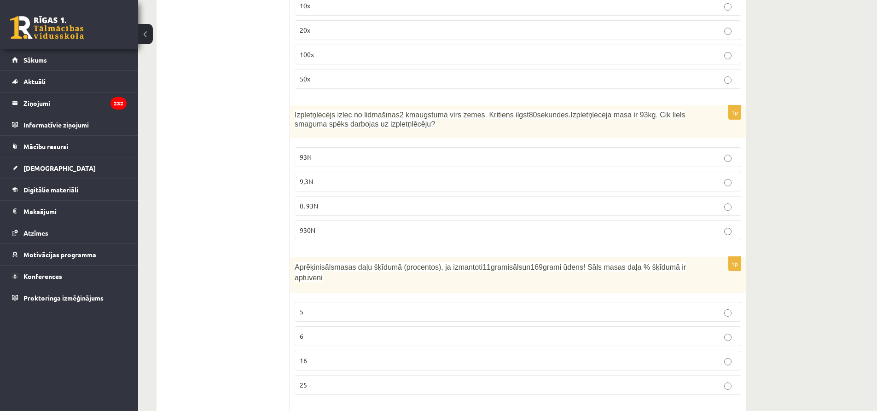
scroll to position [4116, 0]
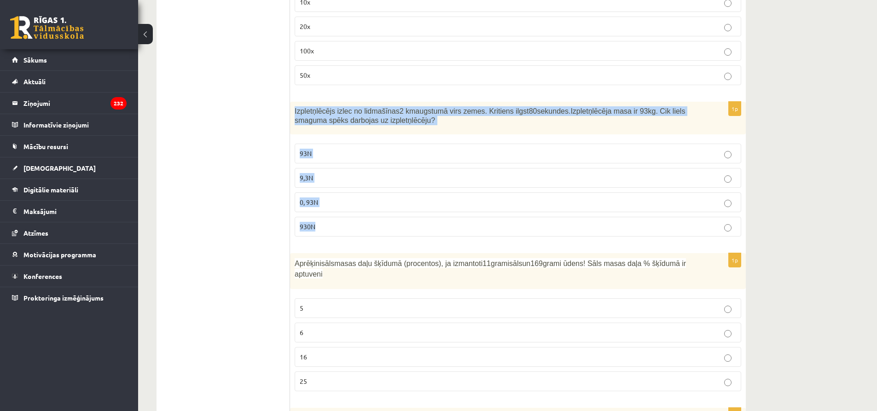
drag, startPoint x: 291, startPoint y: 96, endPoint x: 374, endPoint y: 213, distance: 142.9
click at [374, 213] on div "1p Izpletņlēcējs izlec no lidmašīnas 2 km augstumā virs zemes. Kritiens ilgst 8…" at bounding box center [518, 173] width 456 height 143
click at [344, 222] on p "930N" at bounding box center [518, 227] width 436 height 10
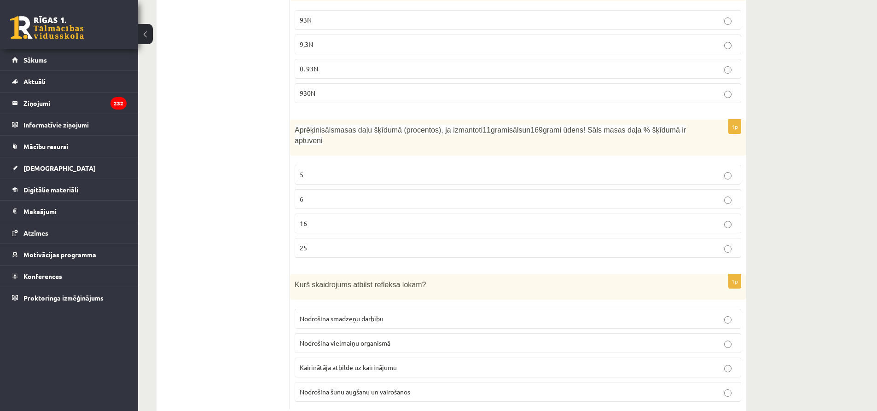
scroll to position [4254, 0]
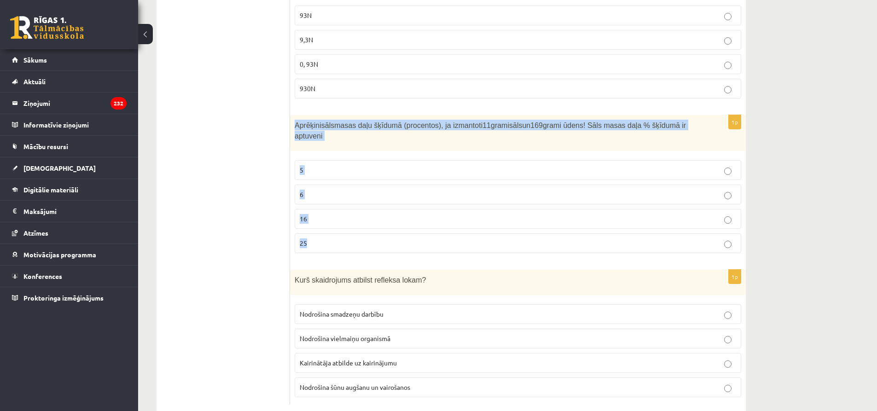
drag, startPoint x: 292, startPoint y: 111, endPoint x: 385, endPoint y: 208, distance: 134.1
click at [385, 208] on div "1p Aprēķini sāls masas daļu šķīdumā (procentos), ja izmantoti 11 grami sāls un …" at bounding box center [518, 187] width 456 height 145
click at [302, 190] on span "6" at bounding box center [302, 194] width 4 height 8
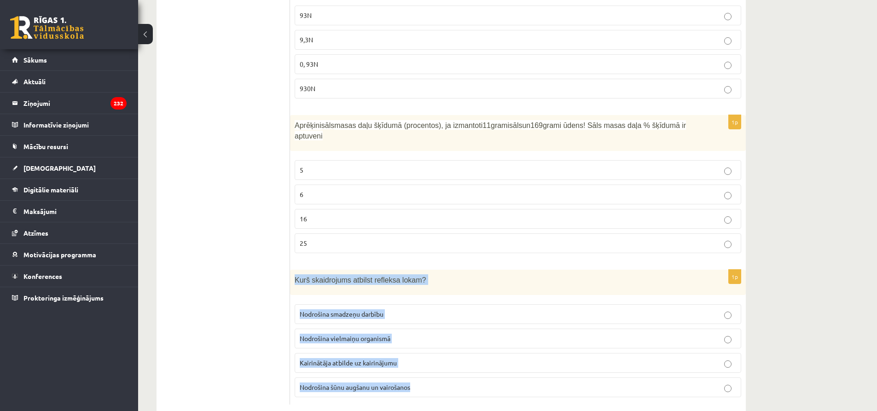
drag, startPoint x: 292, startPoint y: 255, endPoint x: 436, endPoint y: 358, distance: 177.5
click at [436, 358] on div "1p Kurš skaidrojums atbilst refleksa lokam? Nodrošina smadzeņu darbību Nodrošin…" at bounding box center [518, 337] width 456 height 135
click at [387, 359] on span "Kairinātāja atbilde uz kairinājumu" at bounding box center [348, 363] width 97 height 8
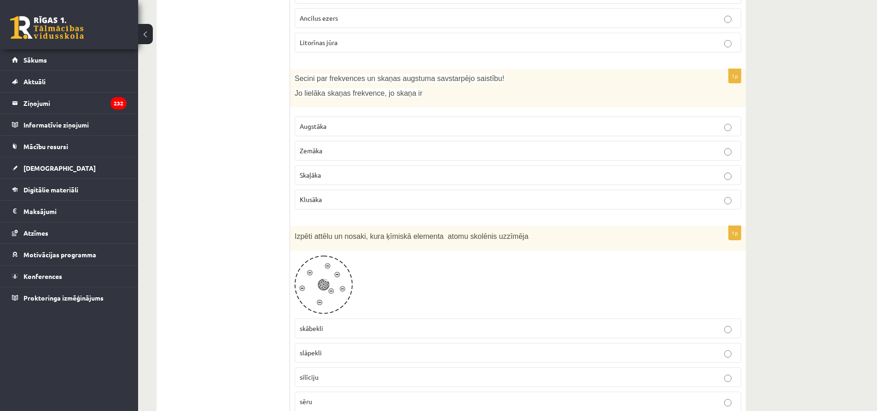
scroll to position [0, 0]
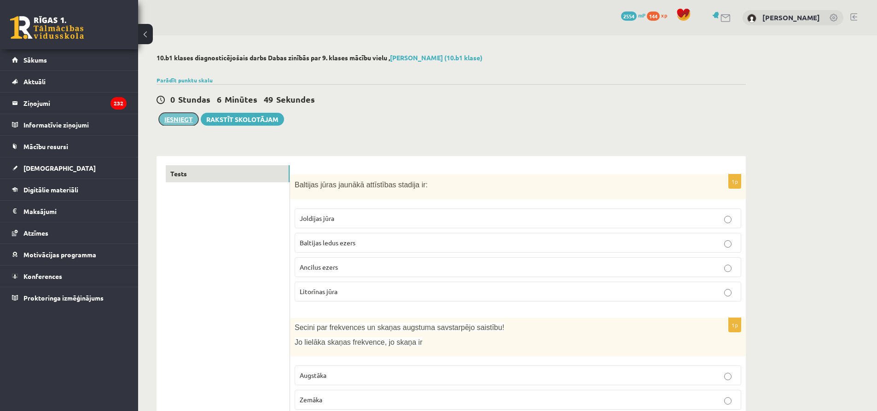
click at [174, 119] on button "Iesniegt" at bounding box center [179, 119] width 40 height 13
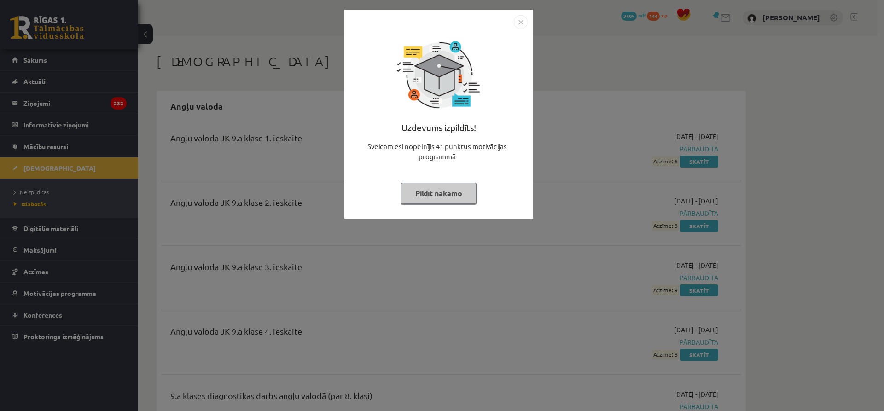
click at [453, 192] on button "Pildīt nākamo" at bounding box center [438, 193] width 75 height 21
